Goal: Information Seeking & Learning: Learn about a topic

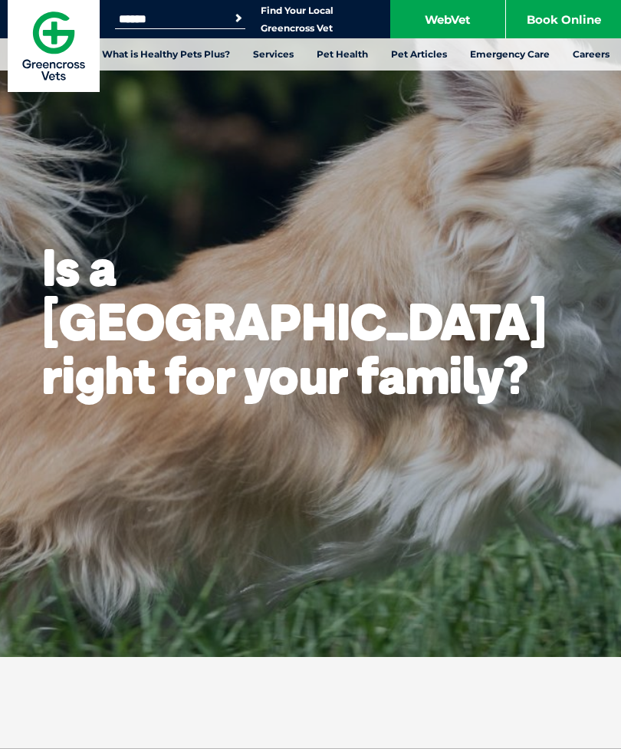
click at [452, 19] on link "WebVet" at bounding box center [447, 19] width 115 height 38
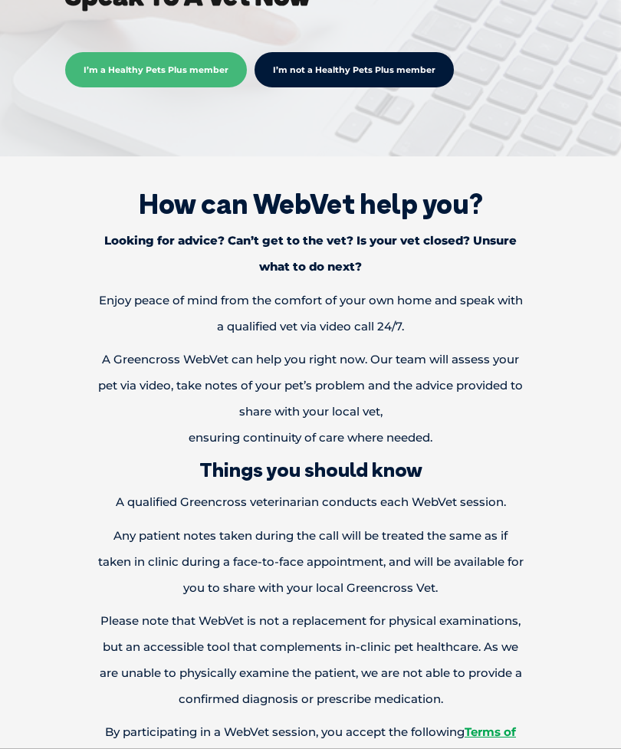
scroll to position [606, 0]
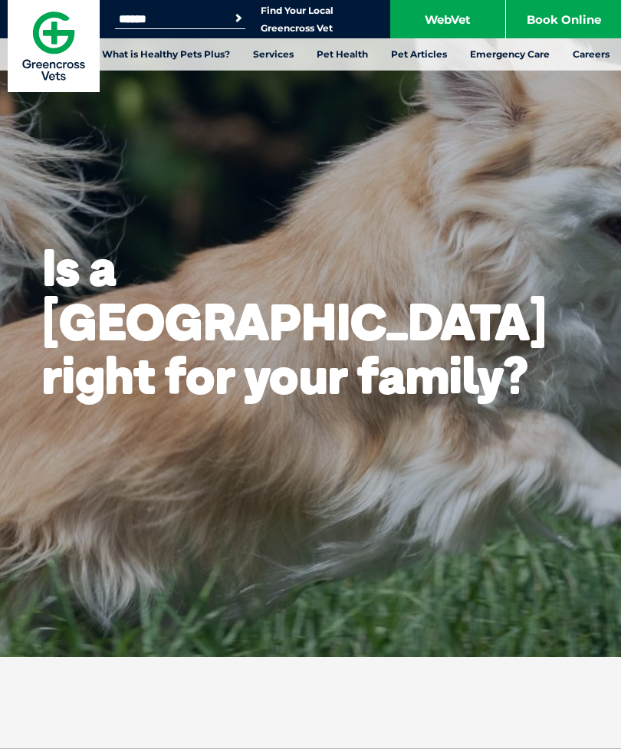
click at [212, 21] on input "Search for:" at bounding box center [180, 19] width 130 height 12
type input "*******"
click at [238, 18] on button "Search" at bounding box center [238, 18] width 15 height 15
click at [468, 274] on link "Luxating Patella" at bounding box center [442, 275] width 84 height 13
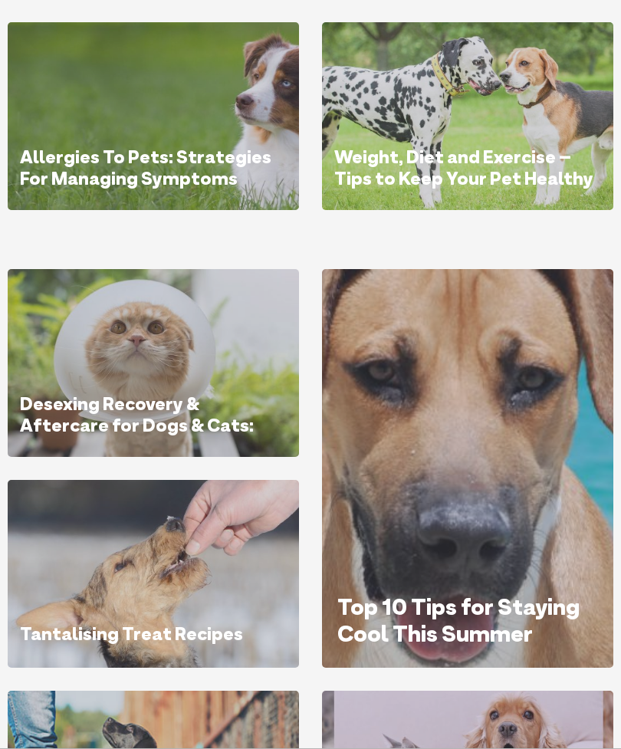
scroll to position [622, 0]
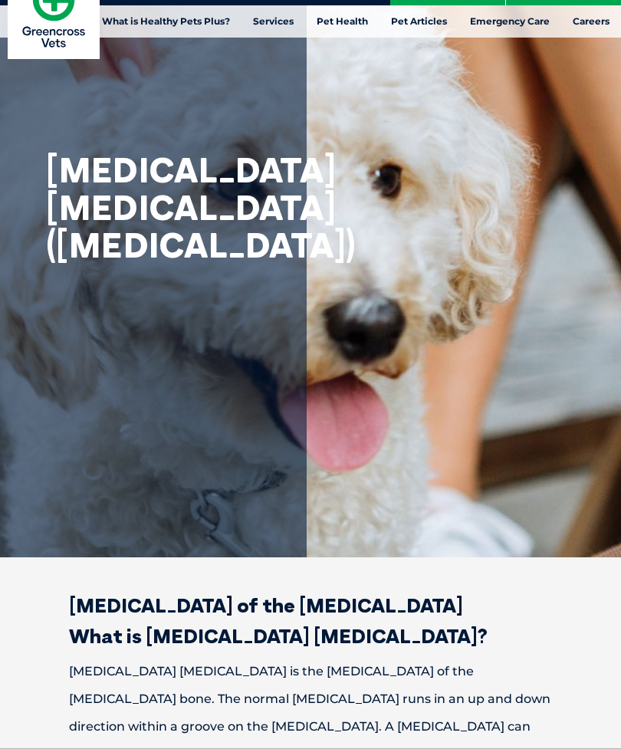
scroll to position [23, 0]
